Goal: Transaction & Acquisition: Purchase product/service

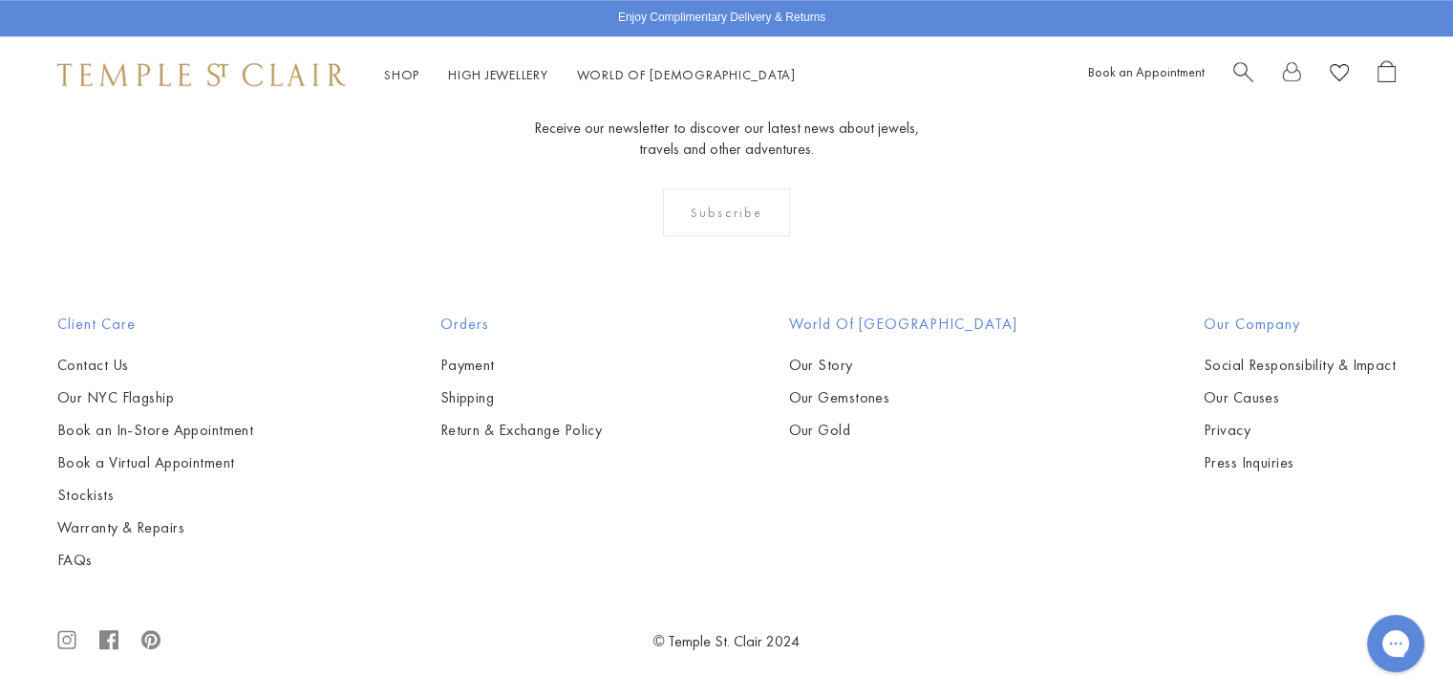
scroll to position [3910, 0]
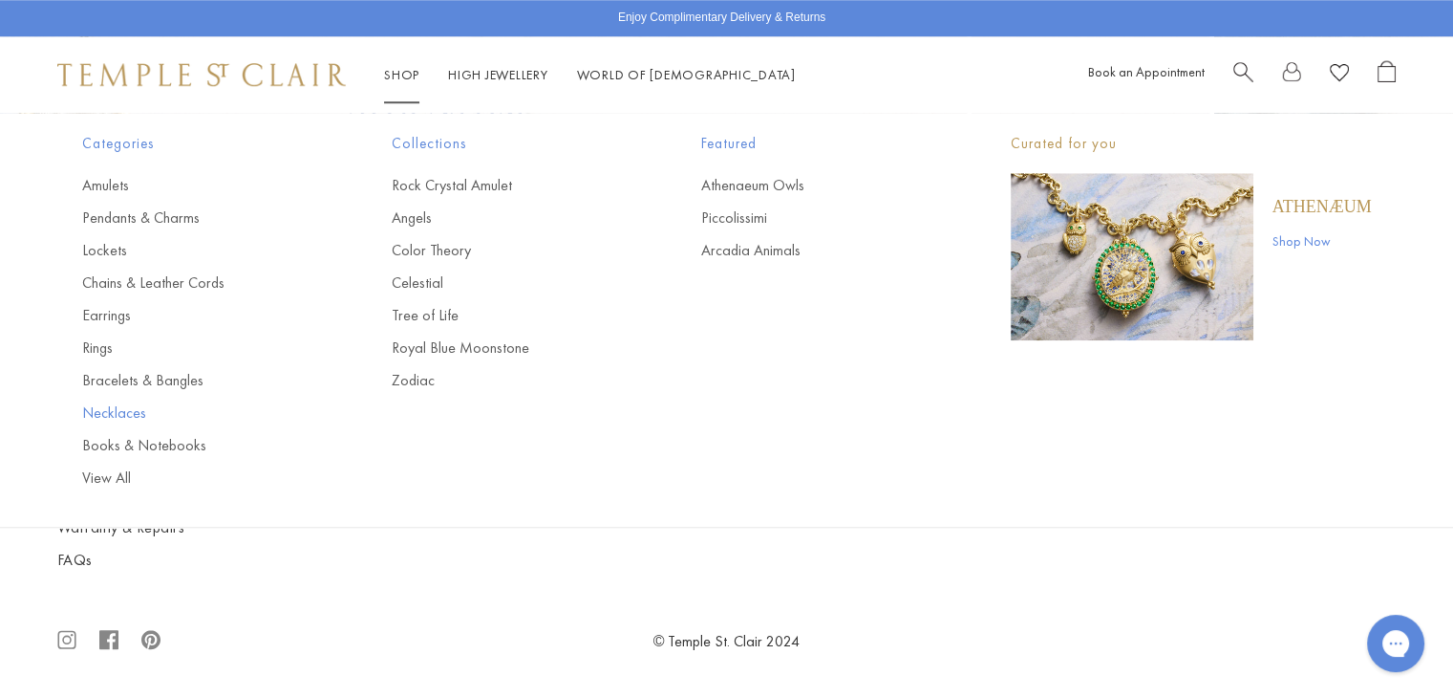
click at [126, 409] on link "Necklaces" at bounding box center [198, 412] width 233 height 21
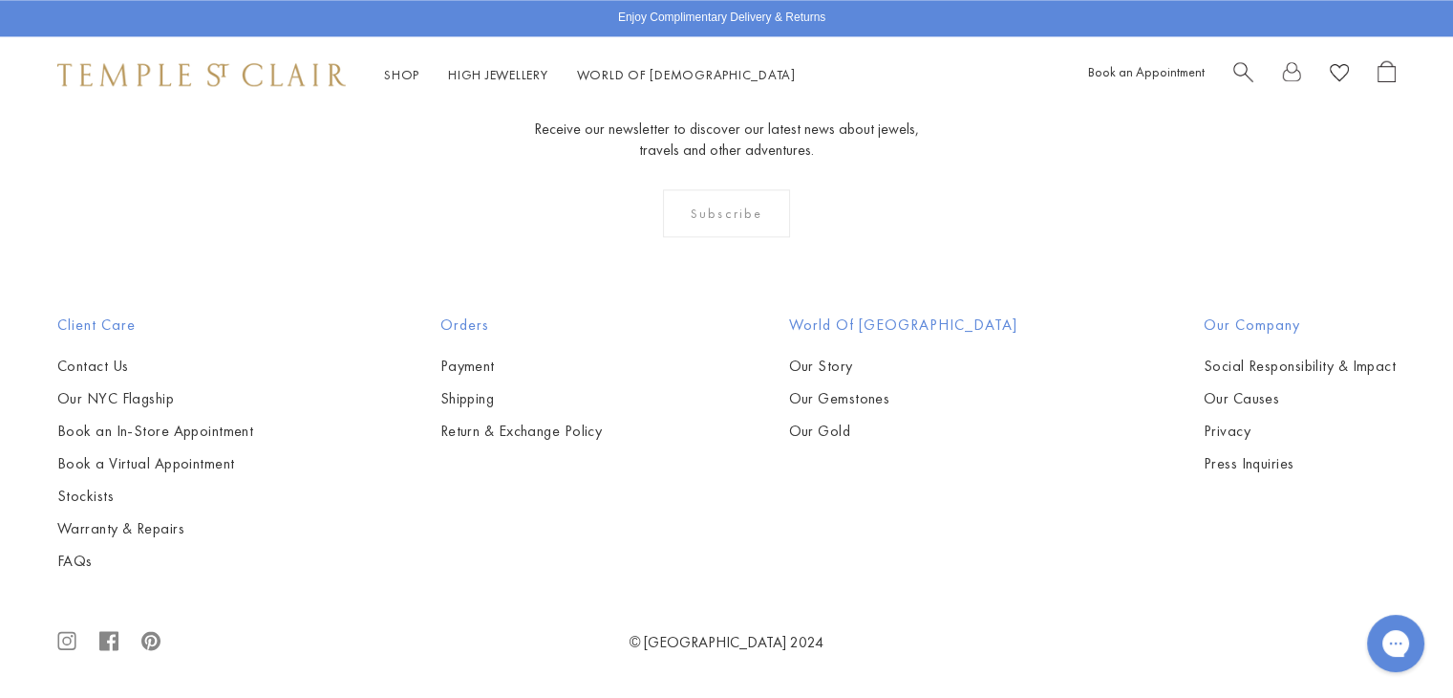
scroll to position [2403, 0]
click at [0, 0] on img at bounding box center [0, 0] width 0 height 0
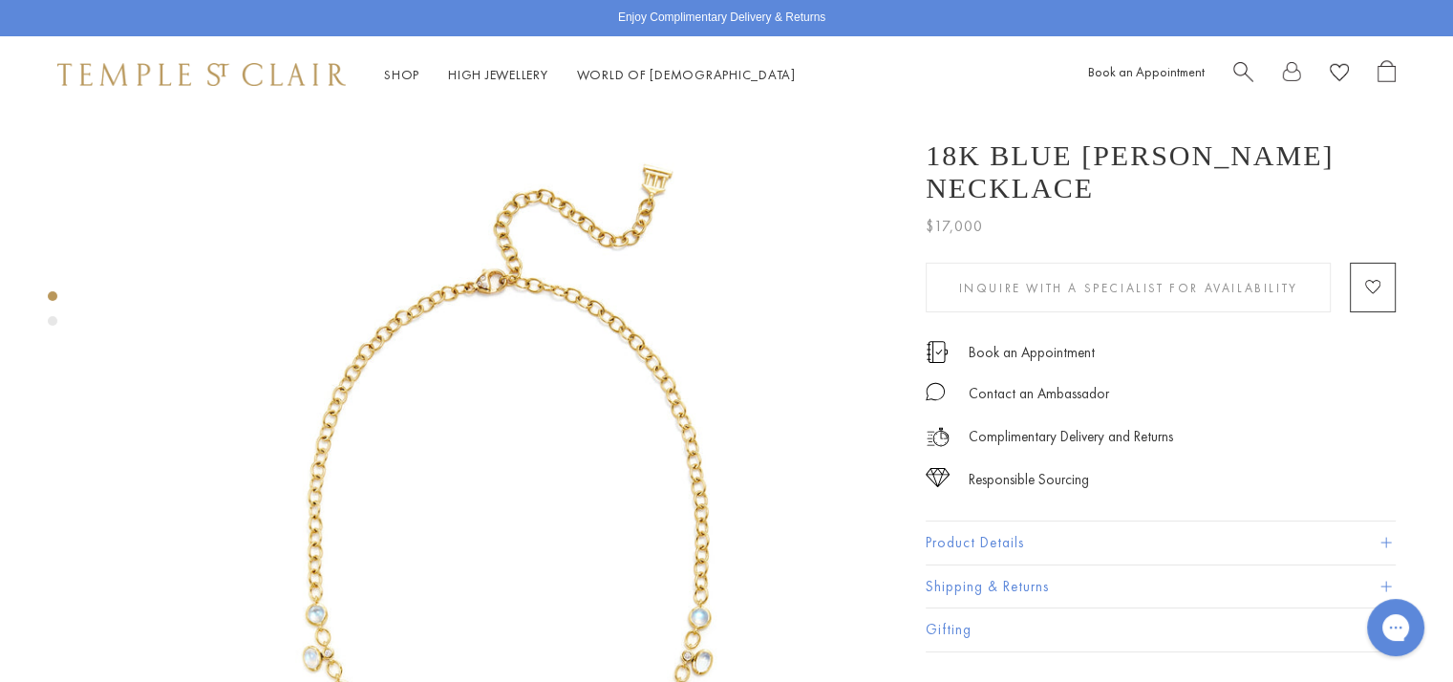
click at [1222, 406] on div "Complimentary Delivery and Returns" at bounding box center [1161, 427] width 470 height 43
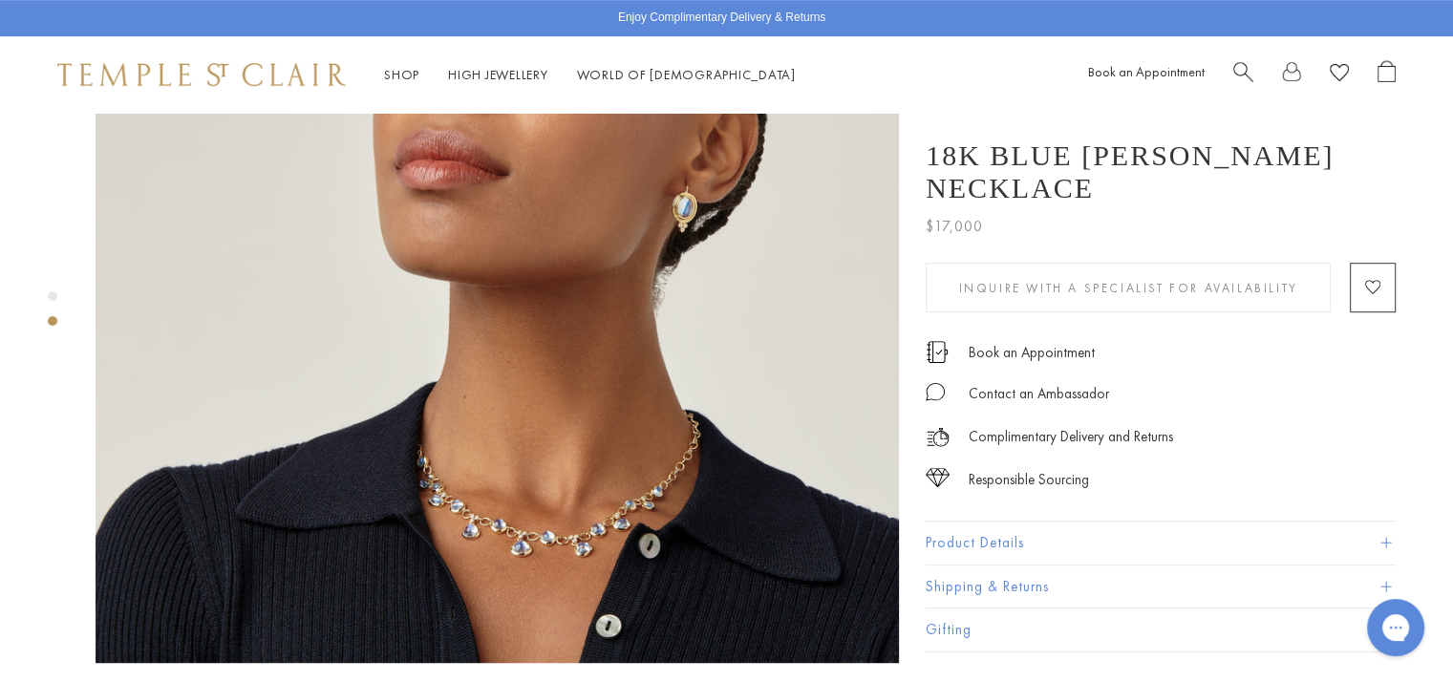
scroll to position [1085, 0]
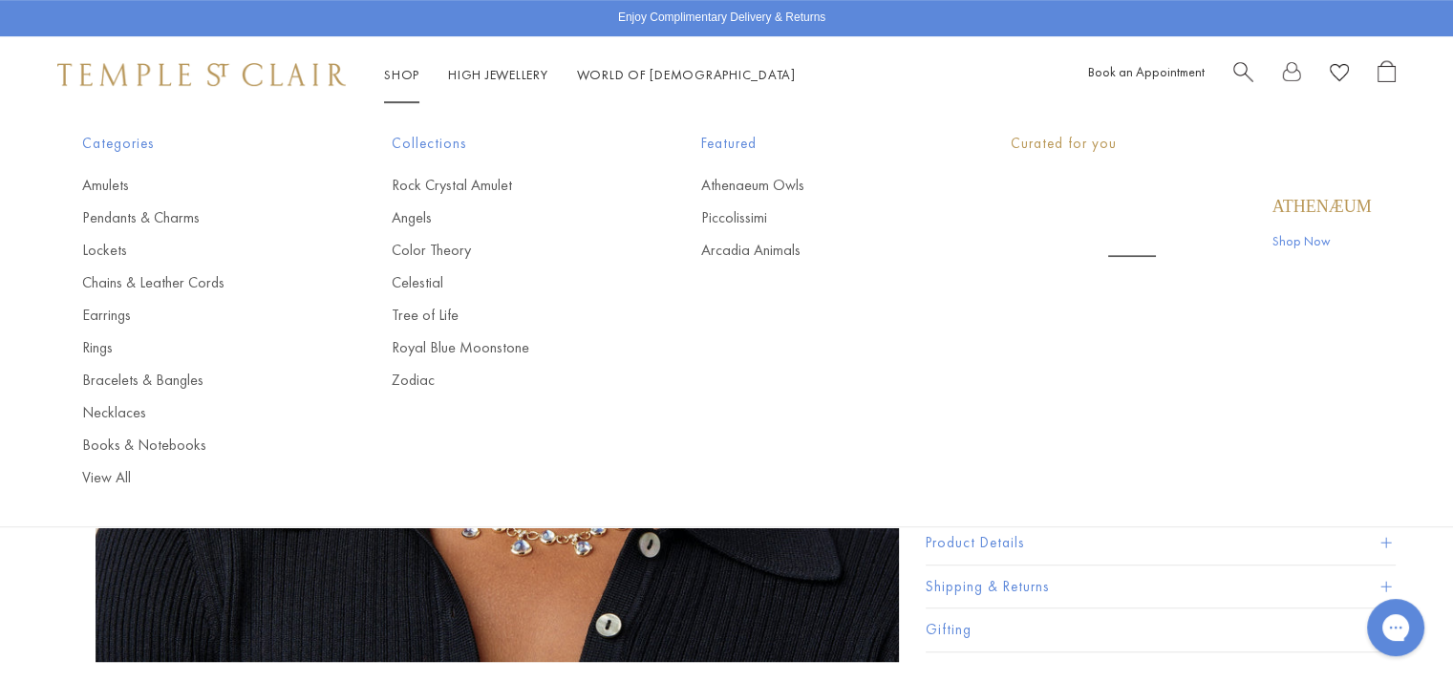
click at [408, 74] on link "Shop Shop" at bounding box center [401, 74] width 35 height 17
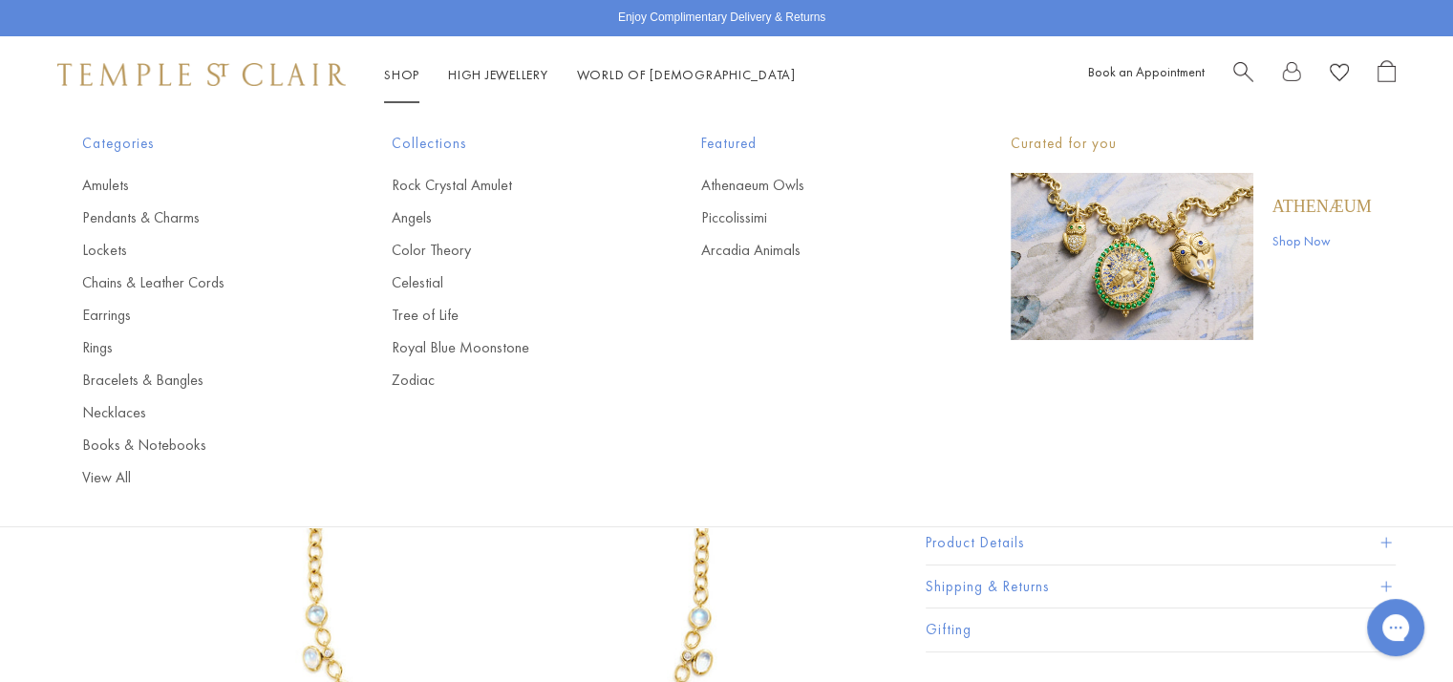
click at [408, 74] on link "Shop Shop" at bounding box center [401, 74] width 35 height 17
click at [110, 277] on link "Chains & Leather Cords" at bounding box center [198, 282] width 233 height 21
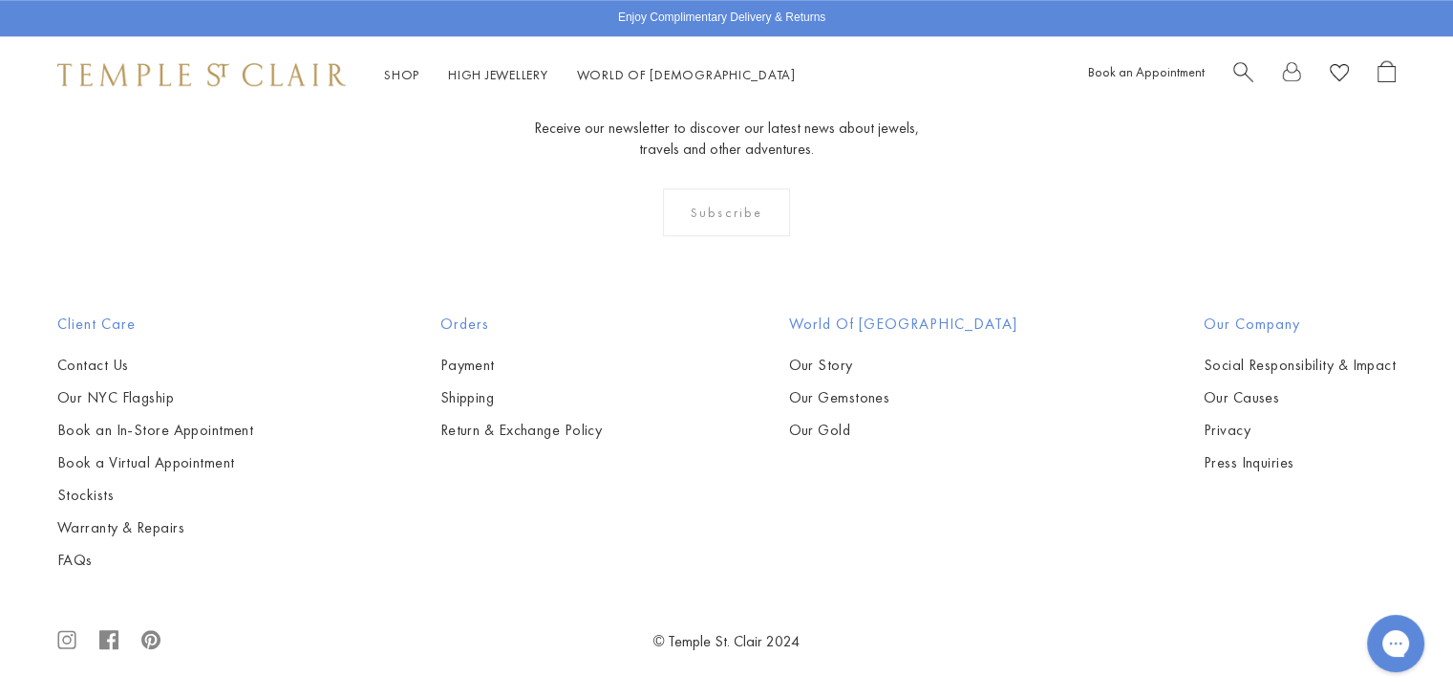
scroll to position [4034, 0]
